Goal: Information Seeking & Learning: Learn about a topic

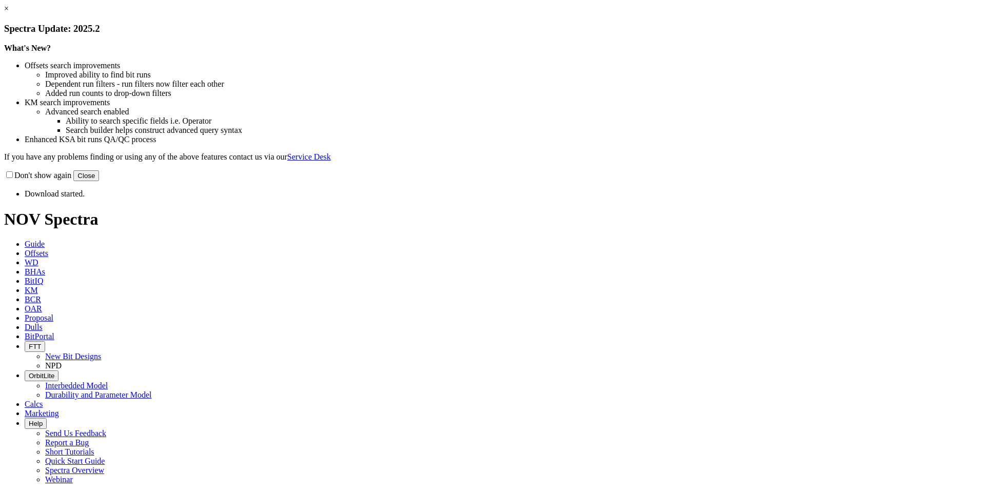
click at [9, 13] on link "×" at bounding box center [6, 8] width 5 height 9
click at [99, 181] on button "Close" at bounding box center [86, 175] width 26 height 11
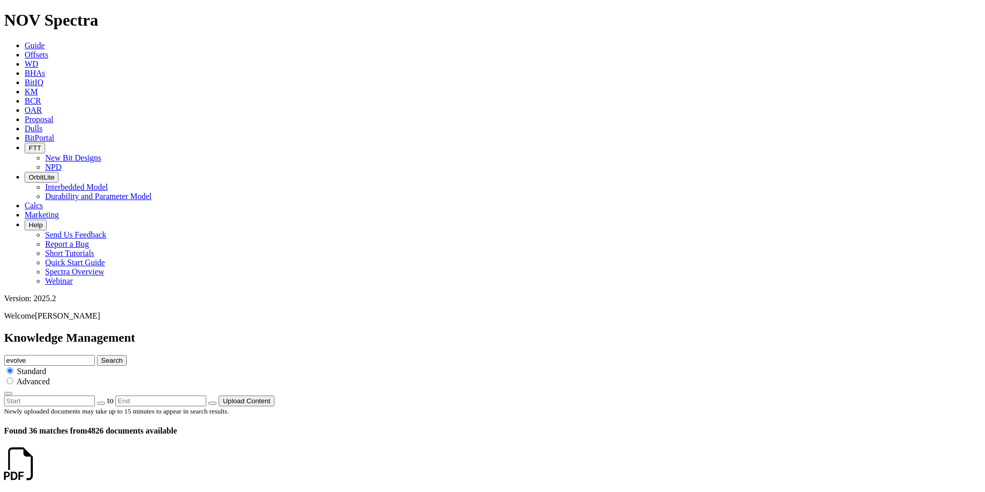
scroll to position [359, 0]
